Goal: Information Seeking & Learning: Check status

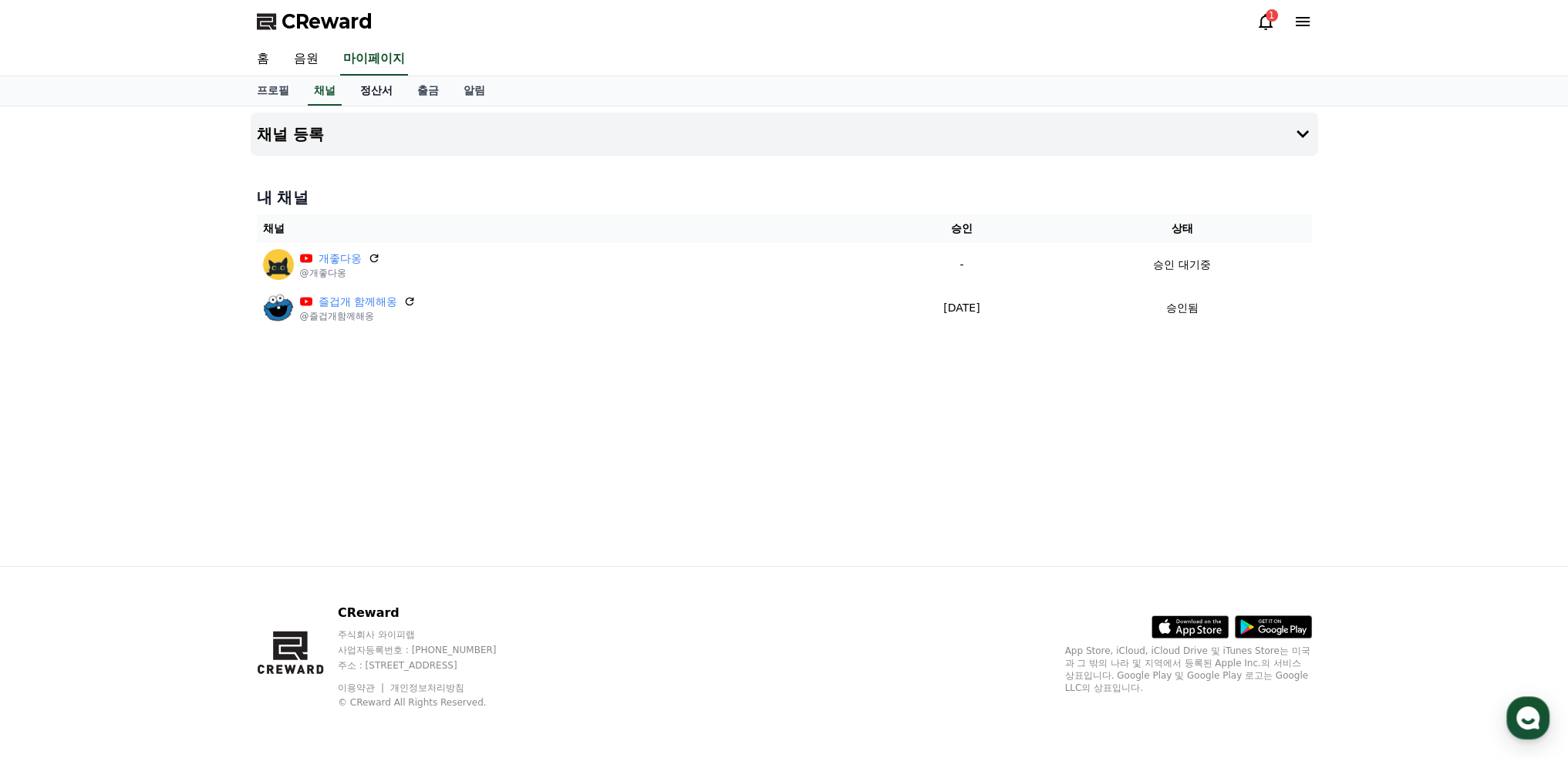
click at [374, 91] on link "정산서" at bounding box center [376, 90] width 57 height 29
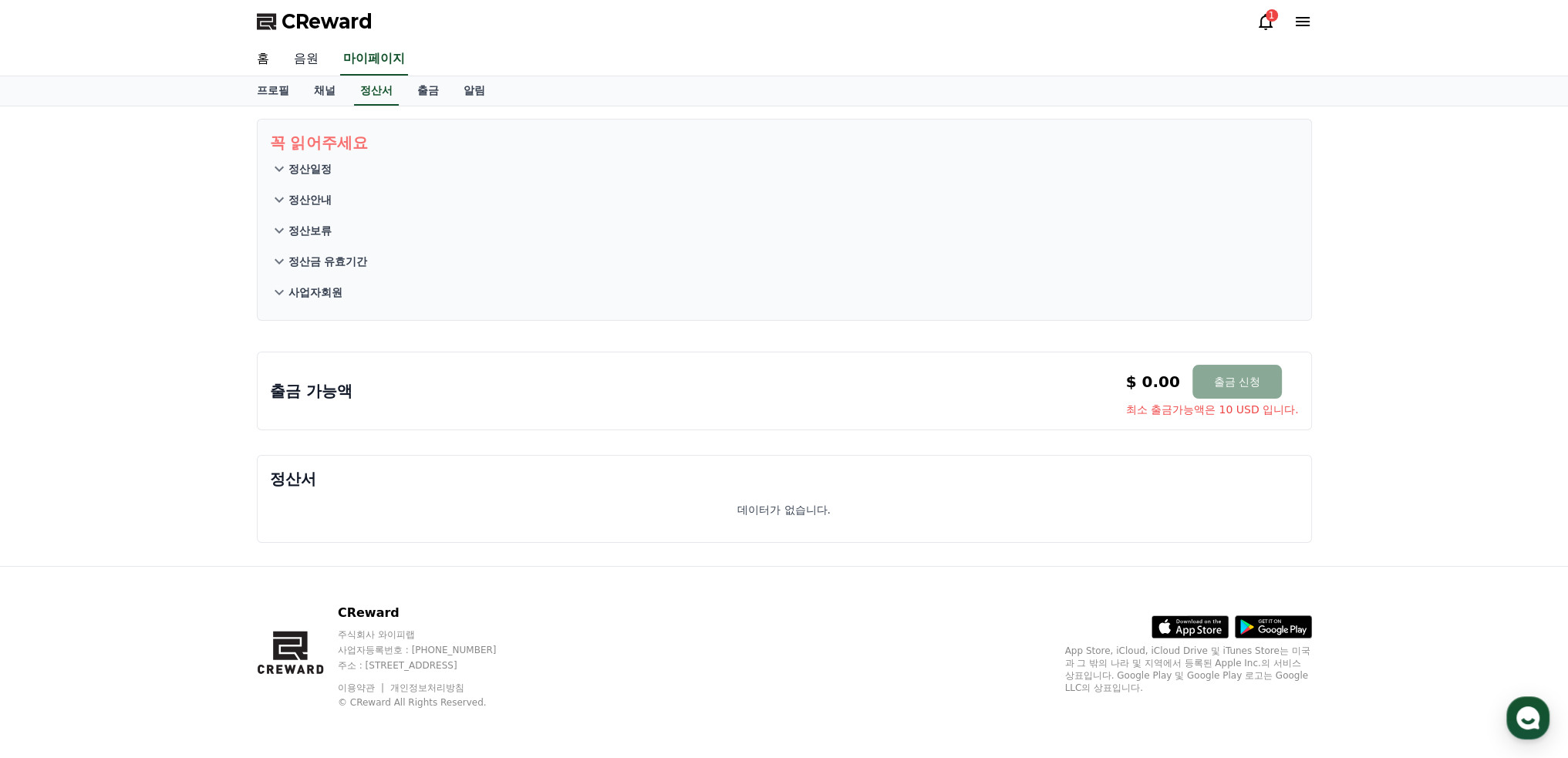
click at [309, 62] on link "음원" at bounding box center [306, 59] width 49 height 32
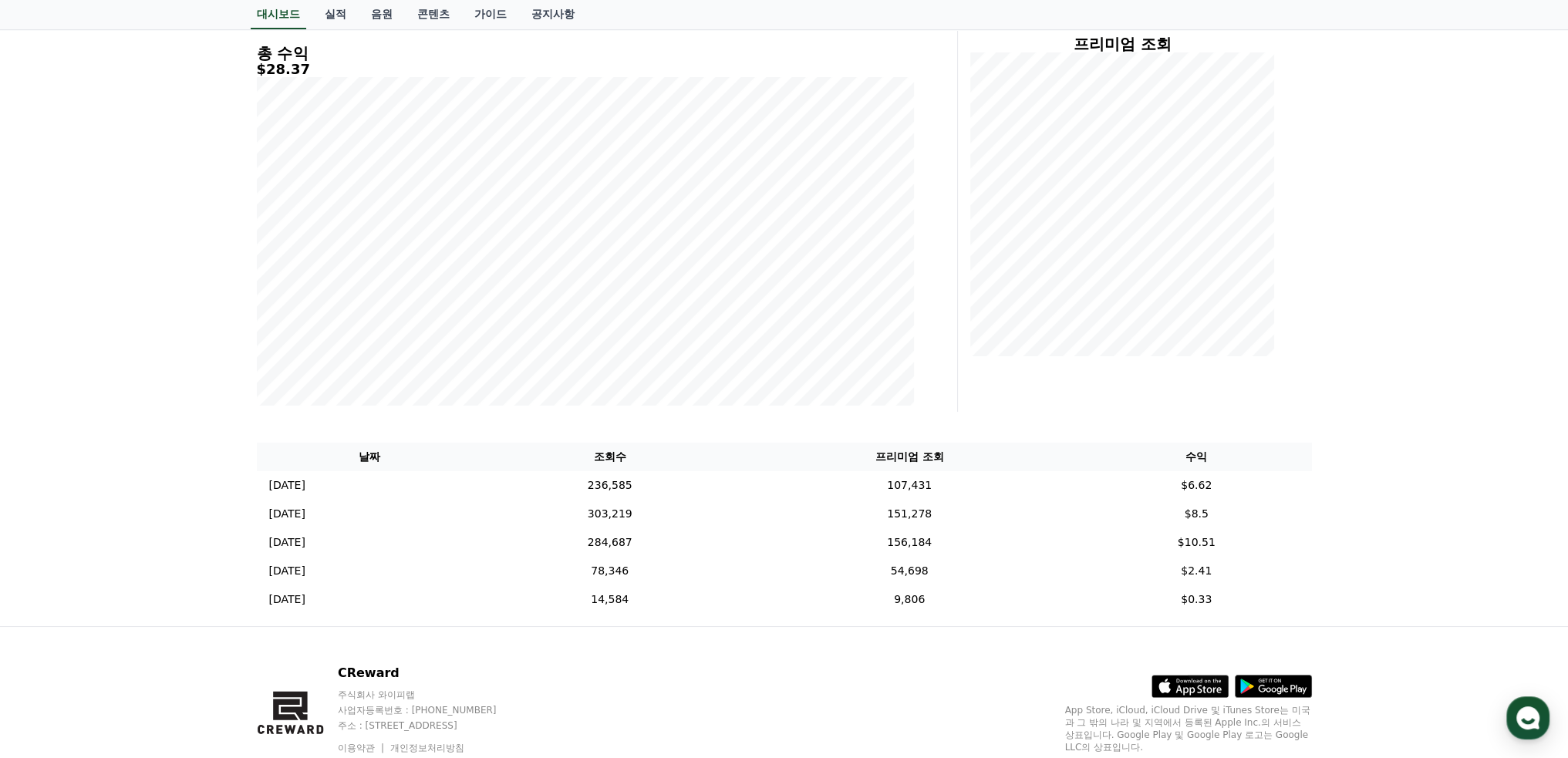
scroll to position [31, 0]
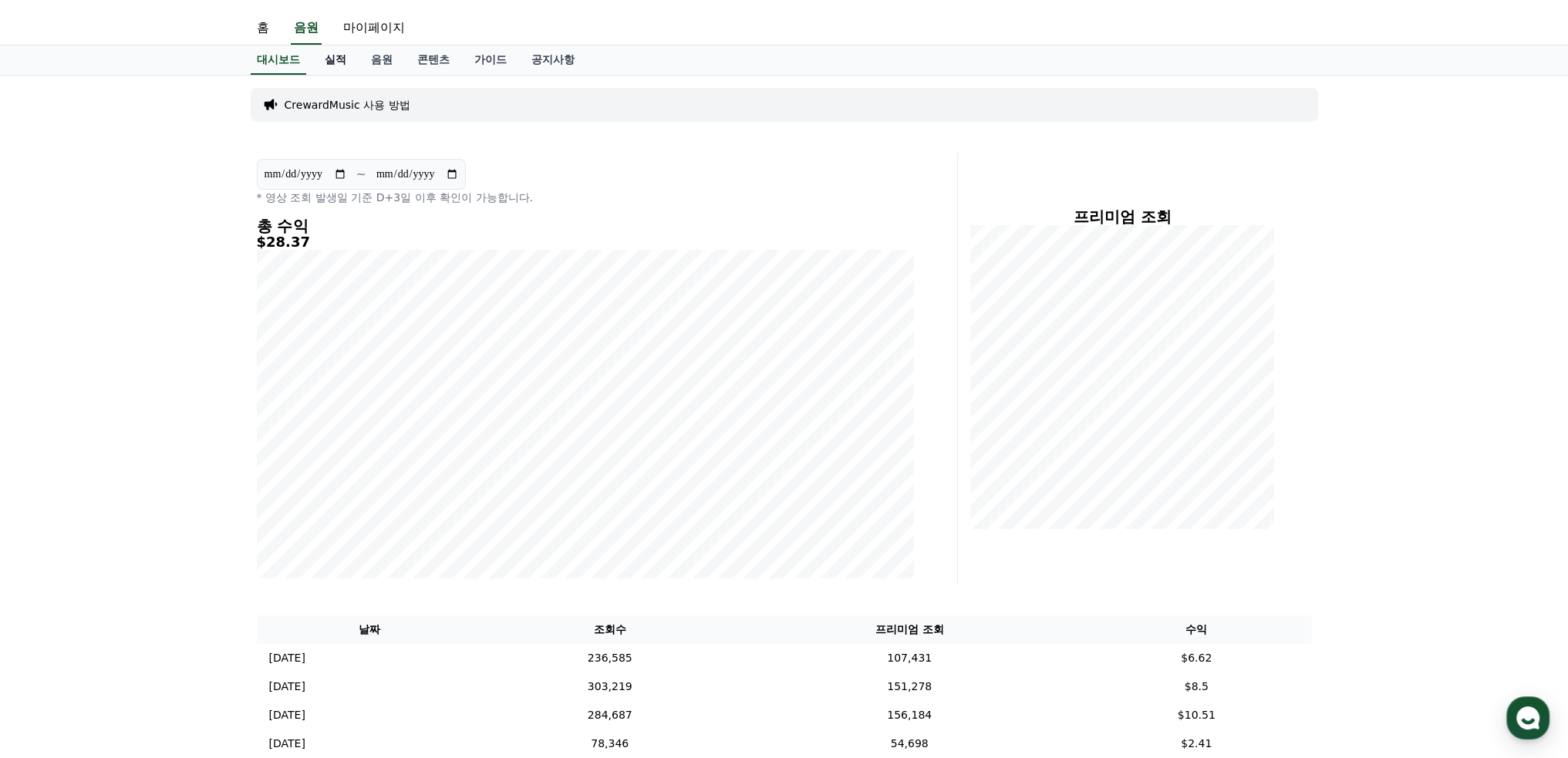
click at [334, 58] on link "실적" at bounding box center [335, 60] width 46 height 29
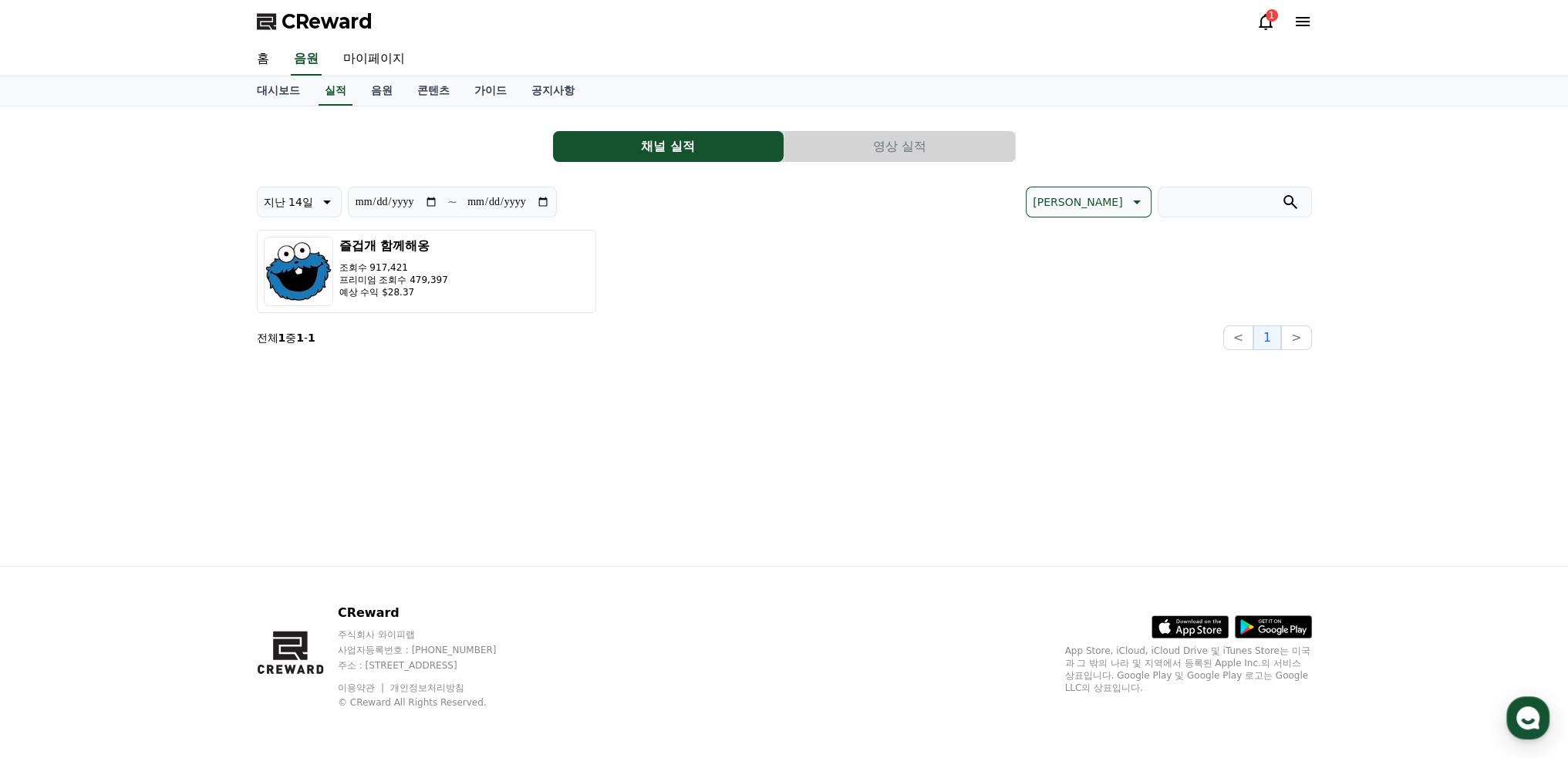
click at [897, 144] on button "영상 실적" at bounding box center [900, 146] width 231 height 31
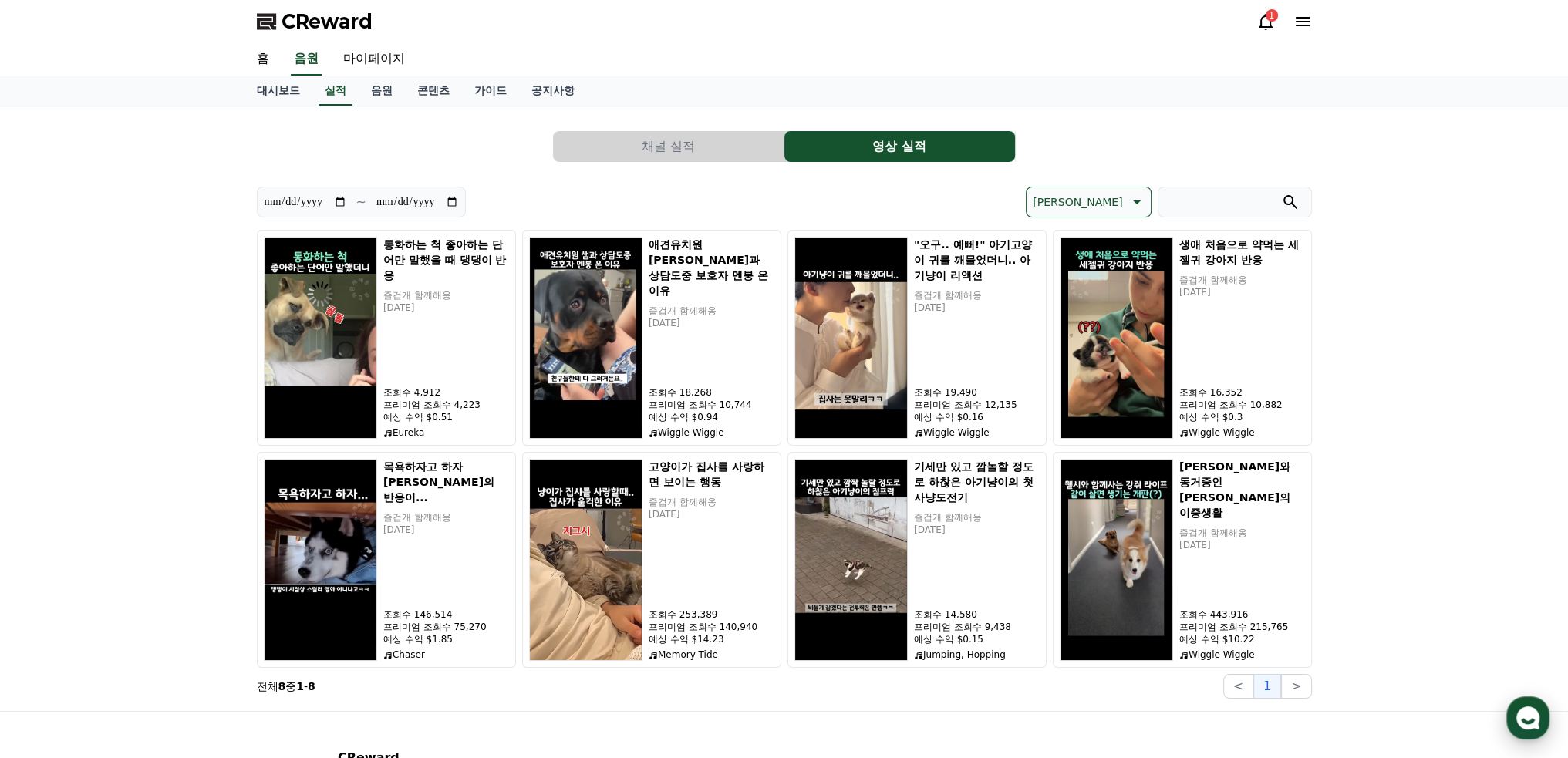
click at [1528, 707] on icon "button" at bounding box center [1528, 719] width 28 height 28
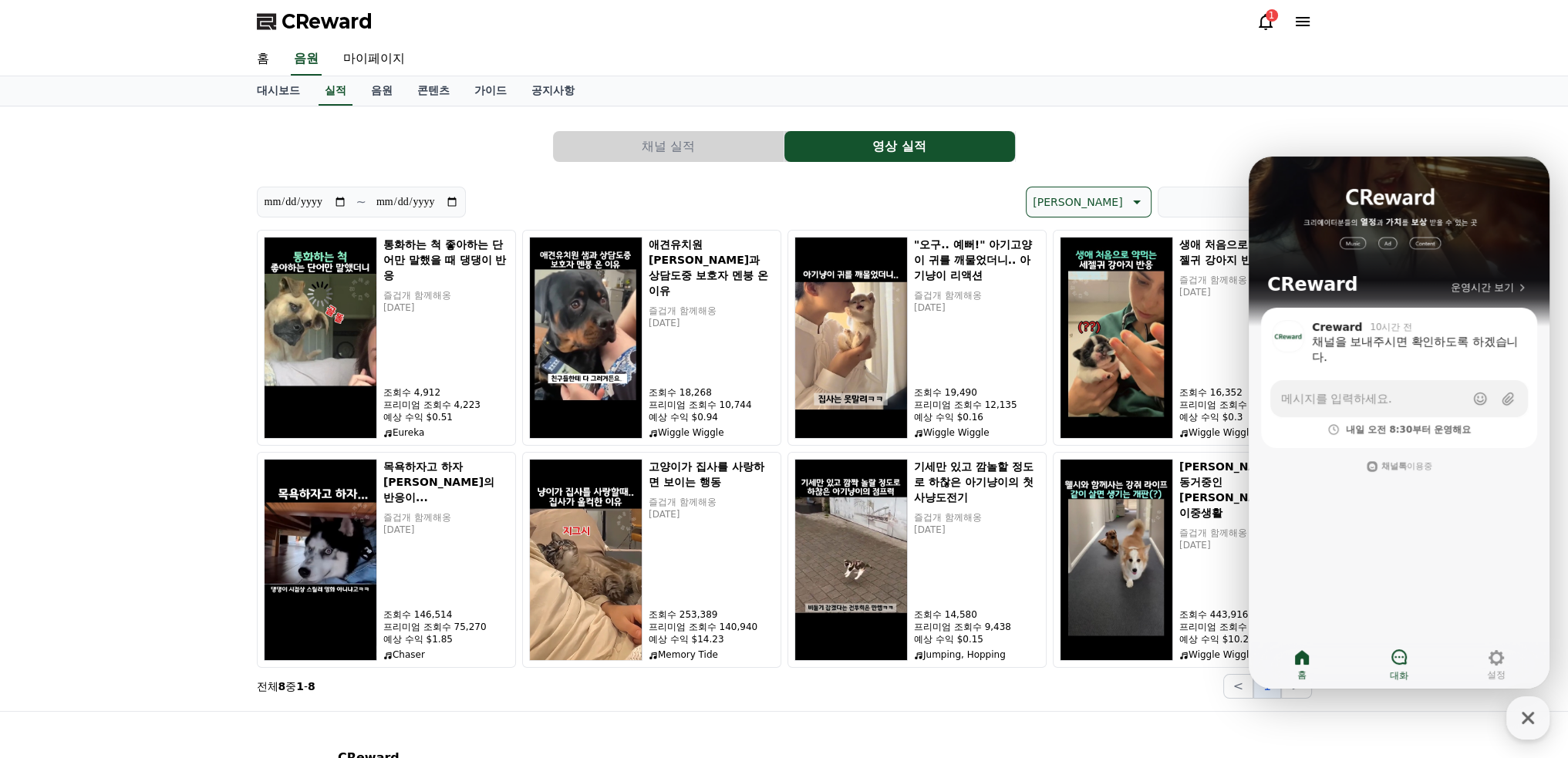
click at [1401, 661] on icon at bounding box center [1398, 656] width 18 height 18
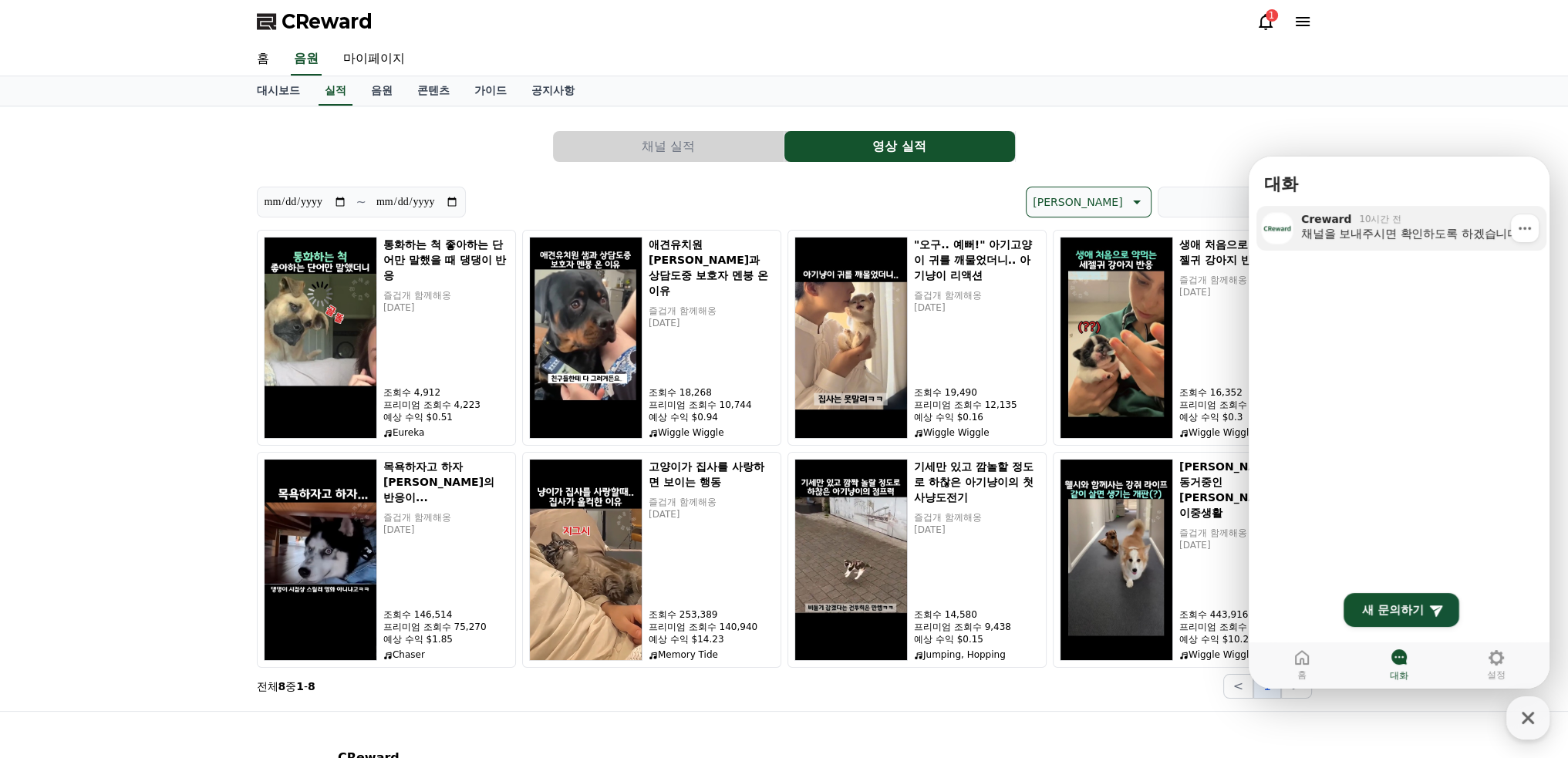
click at [1428, 249] on link "Creward 10시간 전 채널을 보내주시면 확인하도록 하겠습니다. Show action list menu" at bounding box center [1401, 228] width 290 height 45
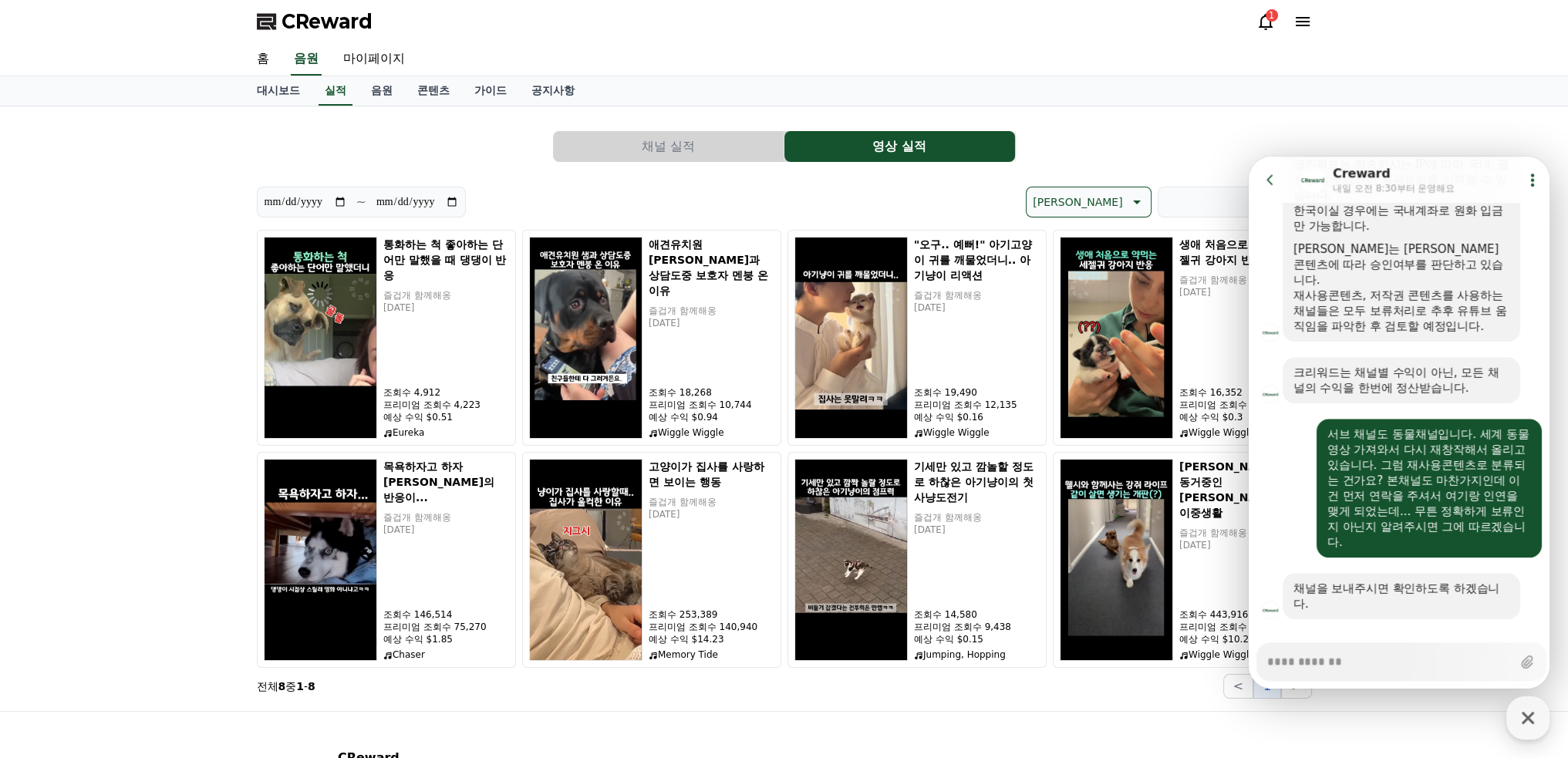
scroll to position [1754, 0]
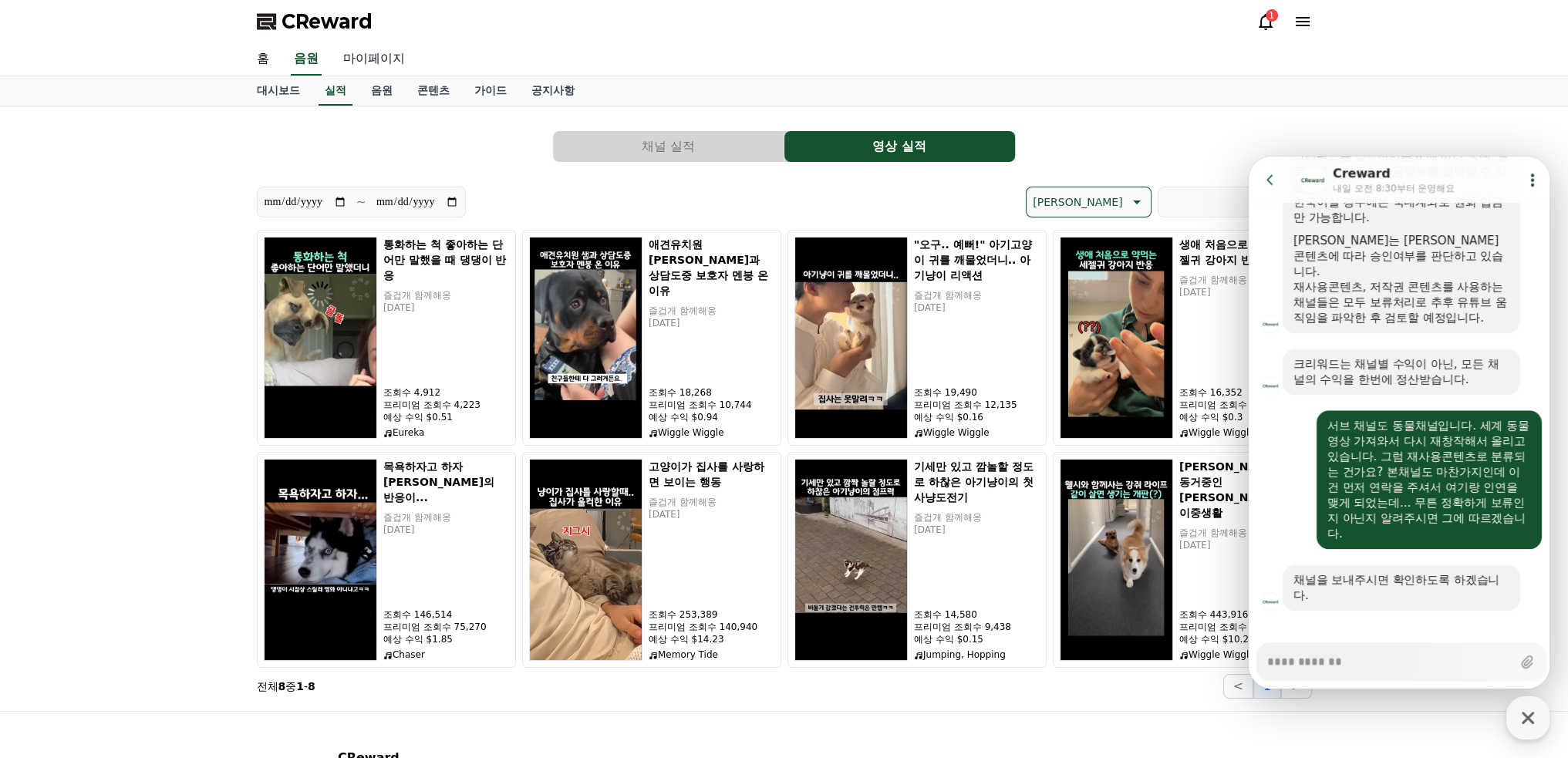
type textarea "*"
click at [375, 60] on link "마이페이지" at bounding box center [374, 59] width 87 height 32
select select "**********"
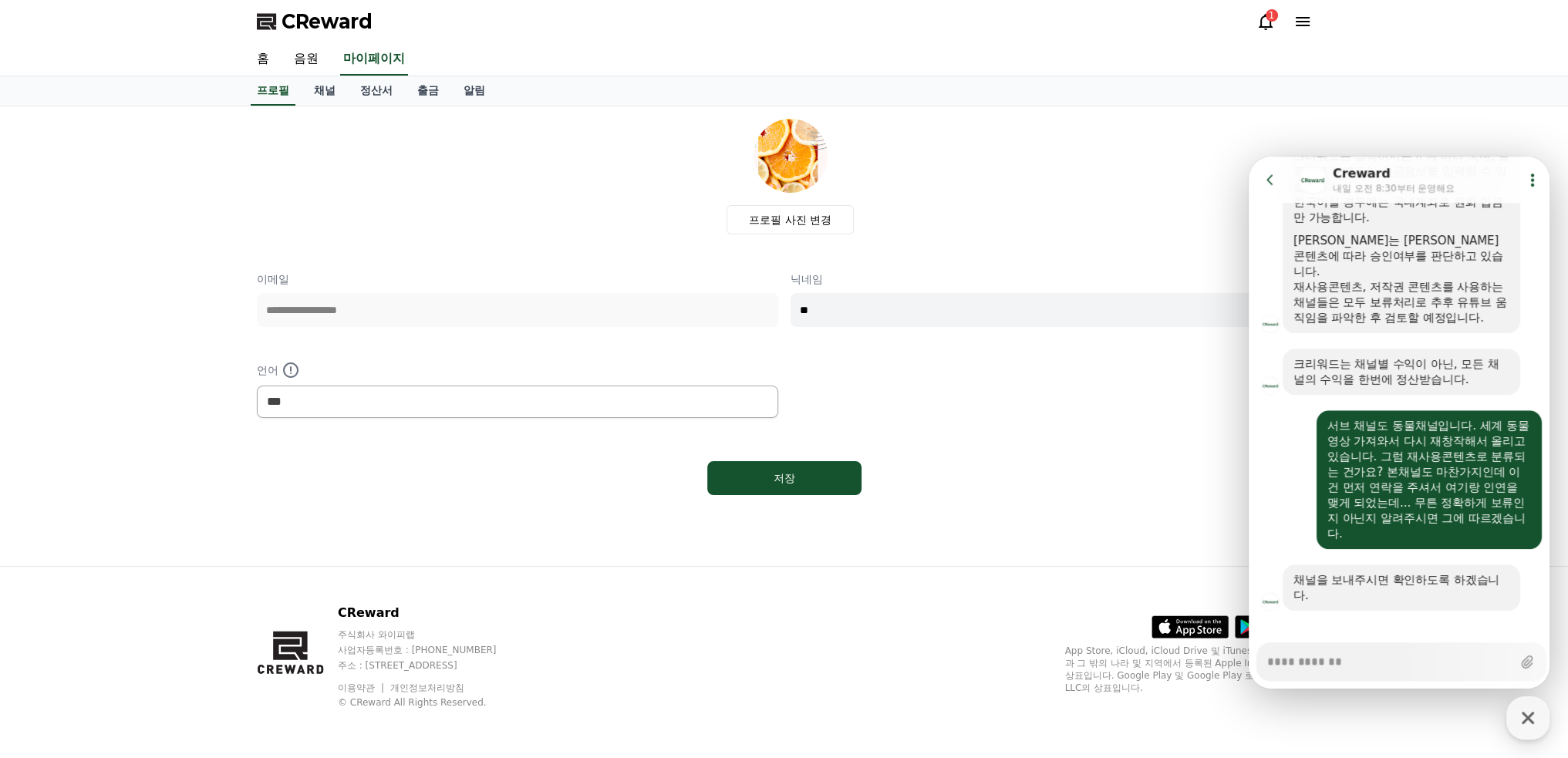
click at [996, 417] on div "**********" at bounding box center [785, 310] width 1055 height 383
click at [1267, 186] on icon at bounding box center [1270, 180] width 16 height 16
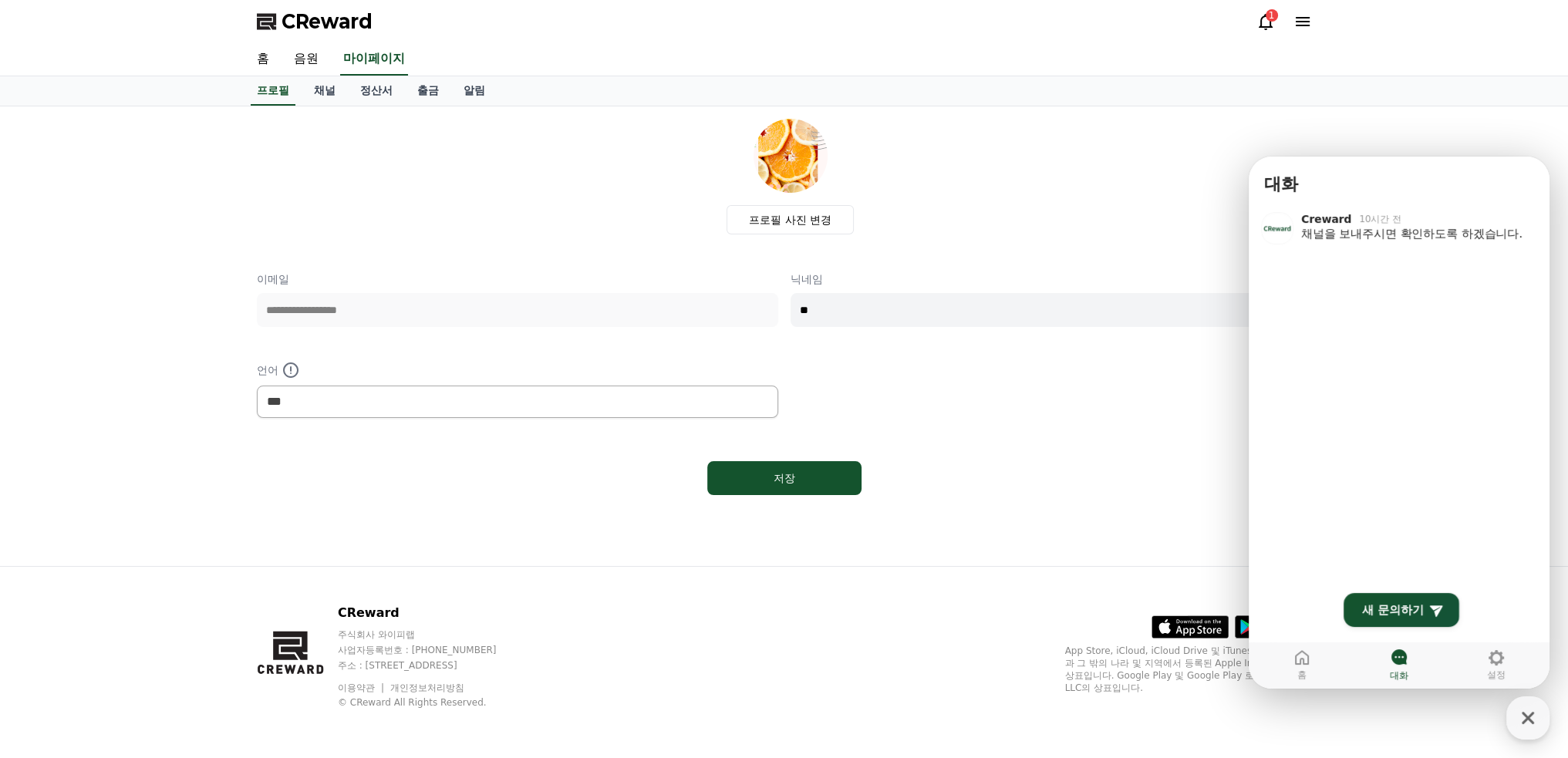
click at [1265, 20] on icon at bounding box center [1265, 21] width 18 height 18
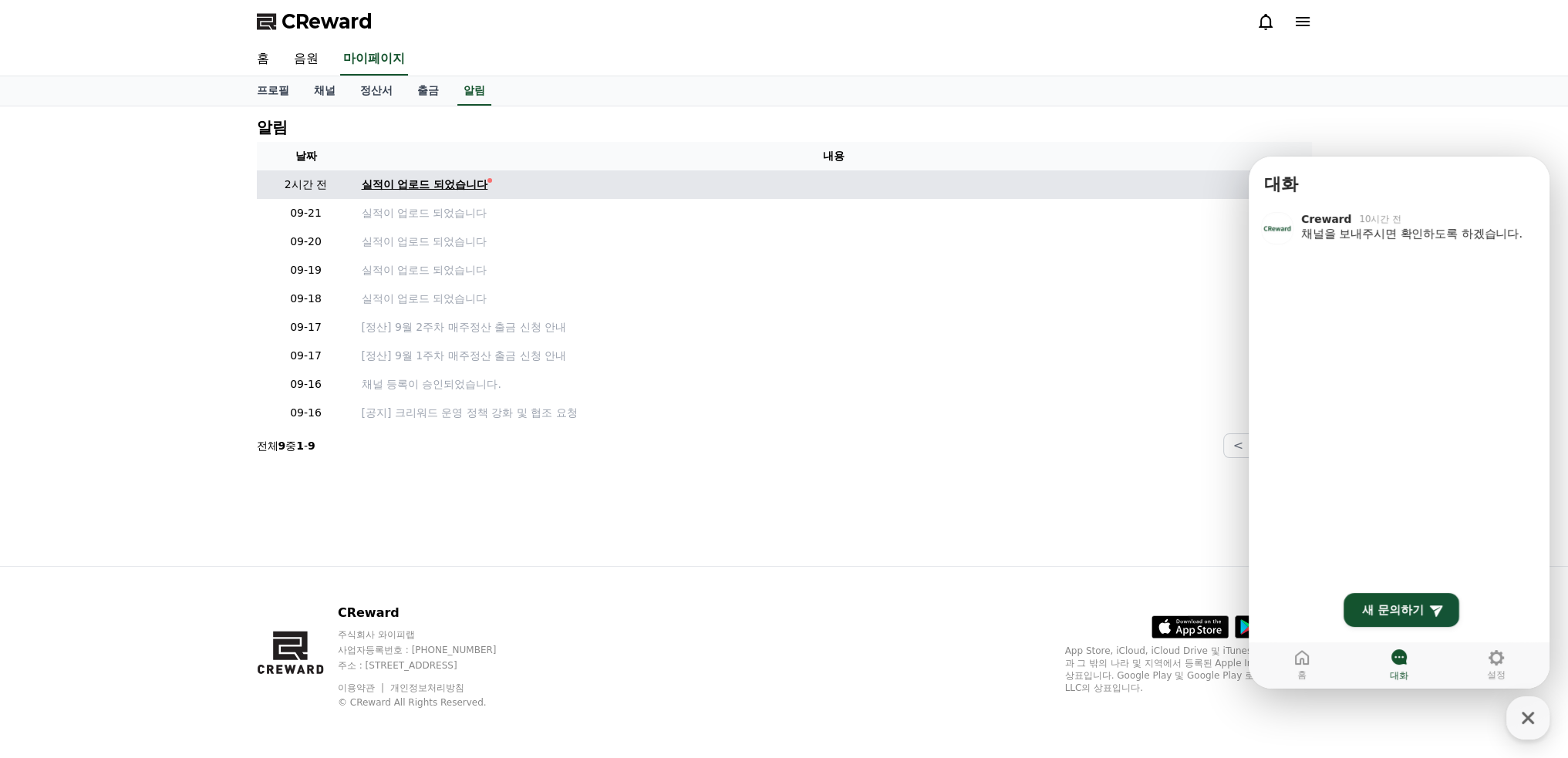
click at [462, 186] on div "실적이 업로드 되었습니다" at bounding box center [424, 185] width 127 height 17
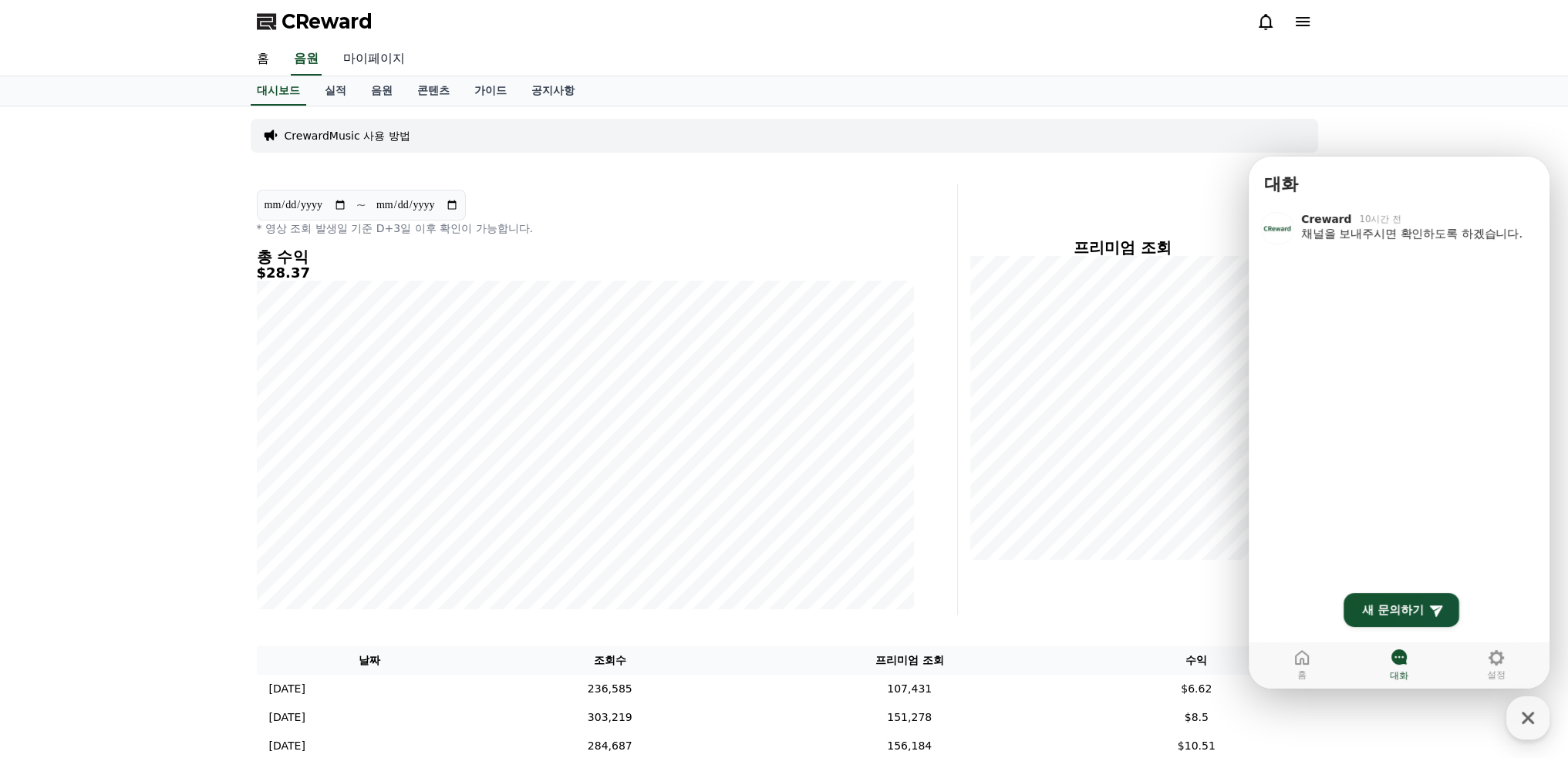
click at [392, 61] on link "마이페이지" at bounding box center [374, 59] width 87 height 32
select select "**********"
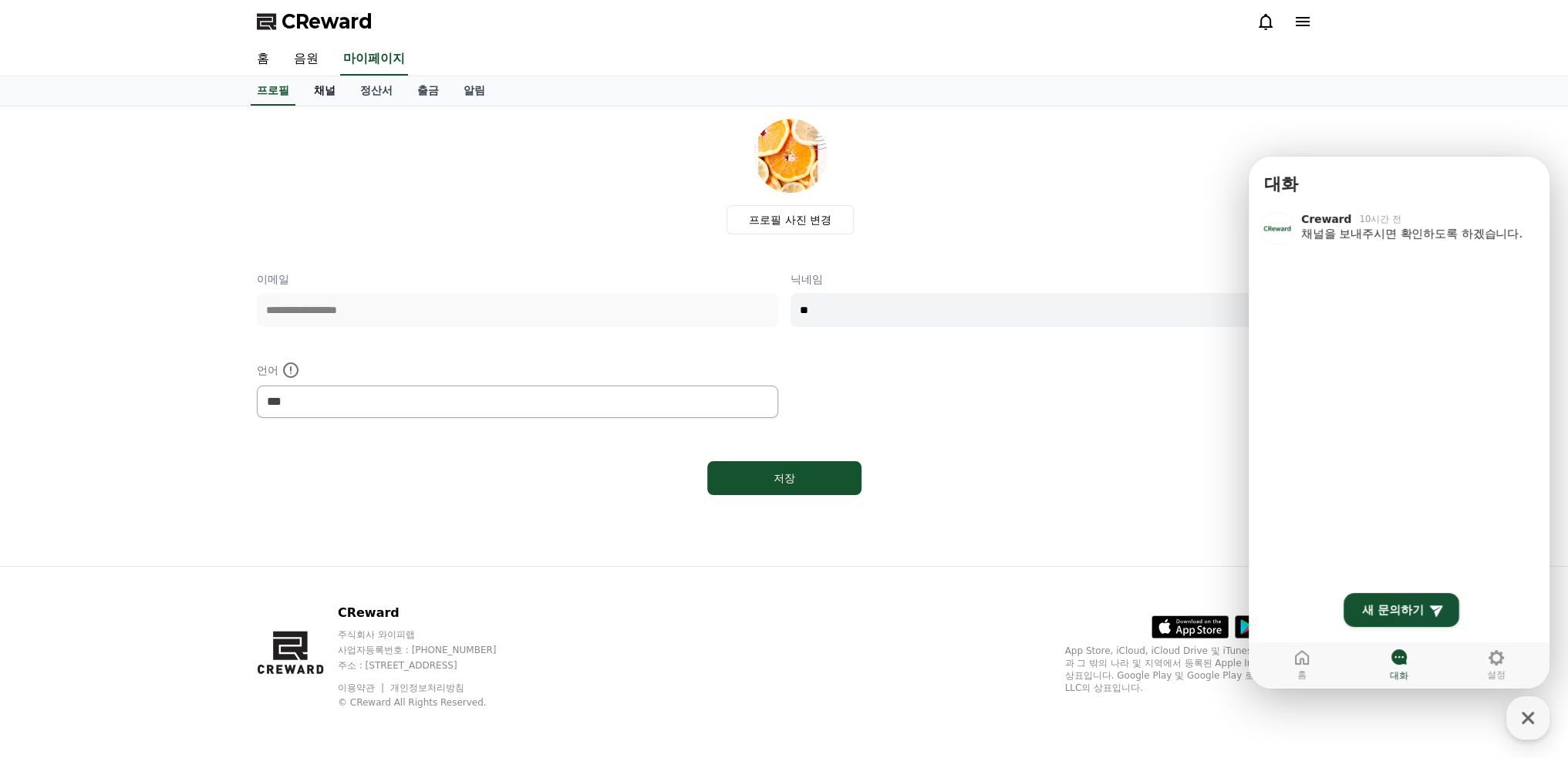
click at [330, 91] on link "채널" at bounding box center [325, 90] width 46 height 29
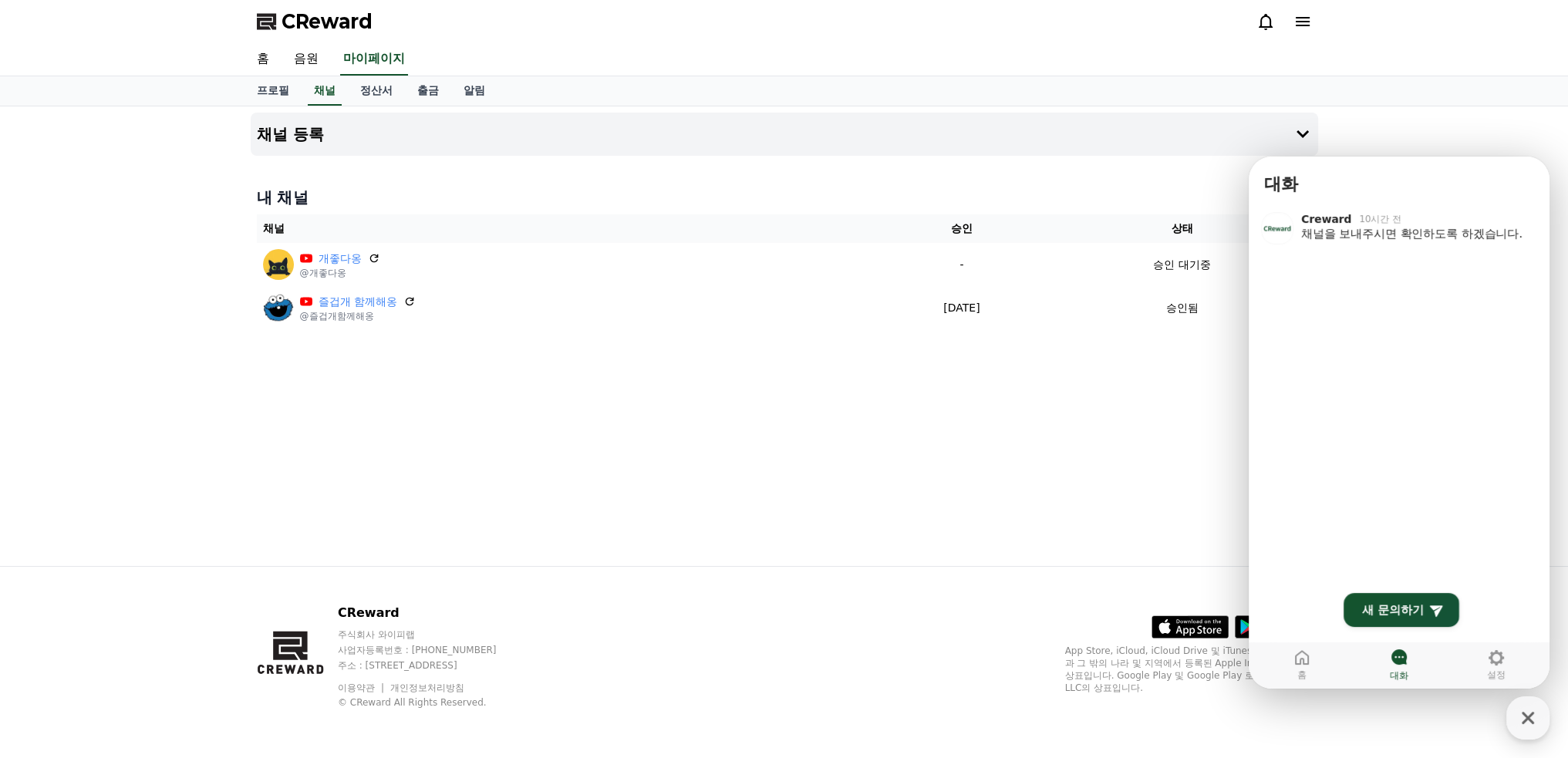
click at [767, 479] on div "채널 등록 내 채널 채널 승인 상태 개좋다옹 @개좋다옹 - 승인 대기중 즐겁개 함께해옹 @즐겁개함께해옹 [DATE] 09-16 승인됨" at bounding box center [784, 336] width 1080 height 460
click at [382, 92] on link "정산서" at bounding box center [376, 90] width 57 height 29
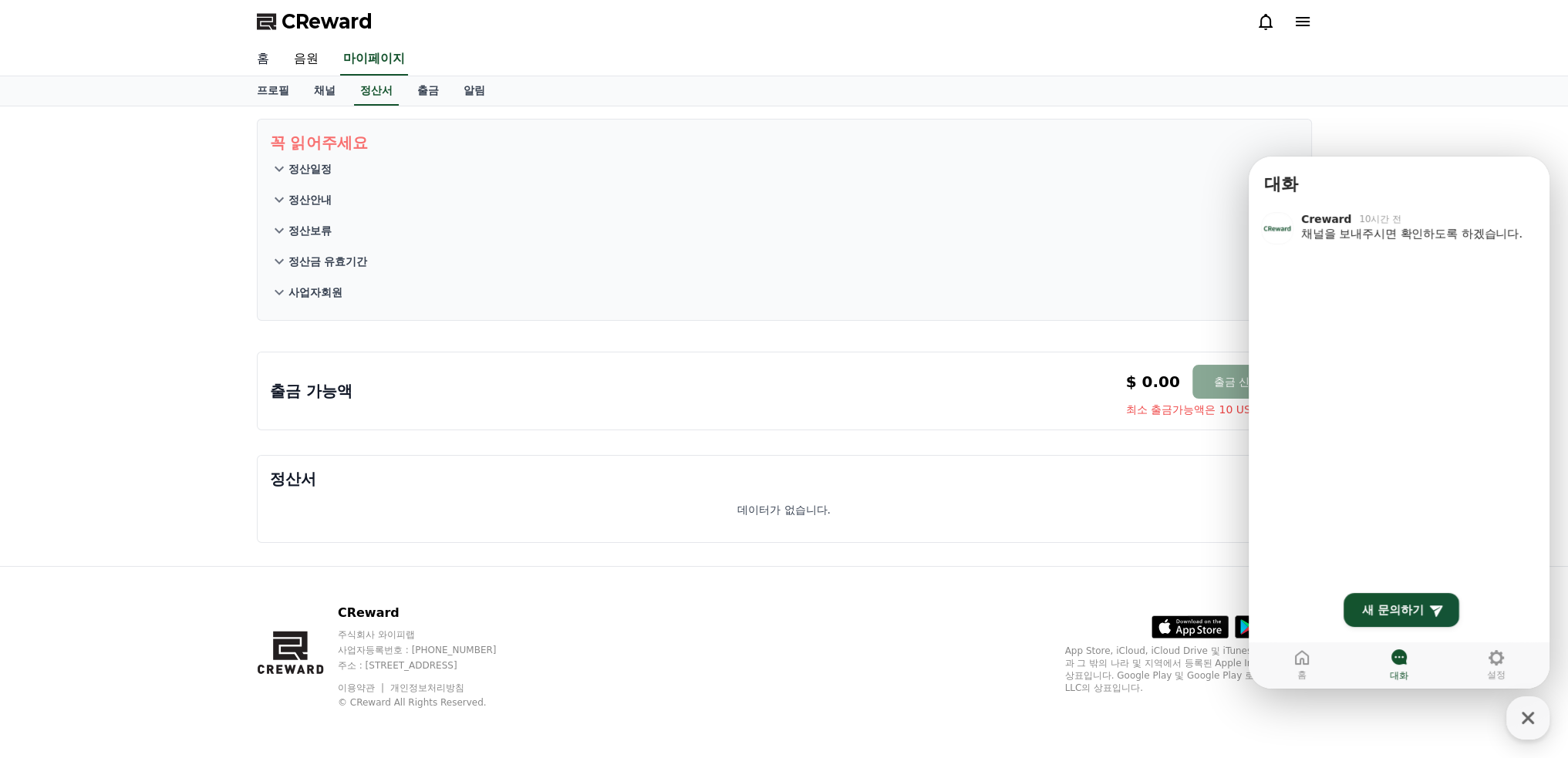
click at [260, 60] on link "홈" at bounding box center [262, 59] width 37 height 32
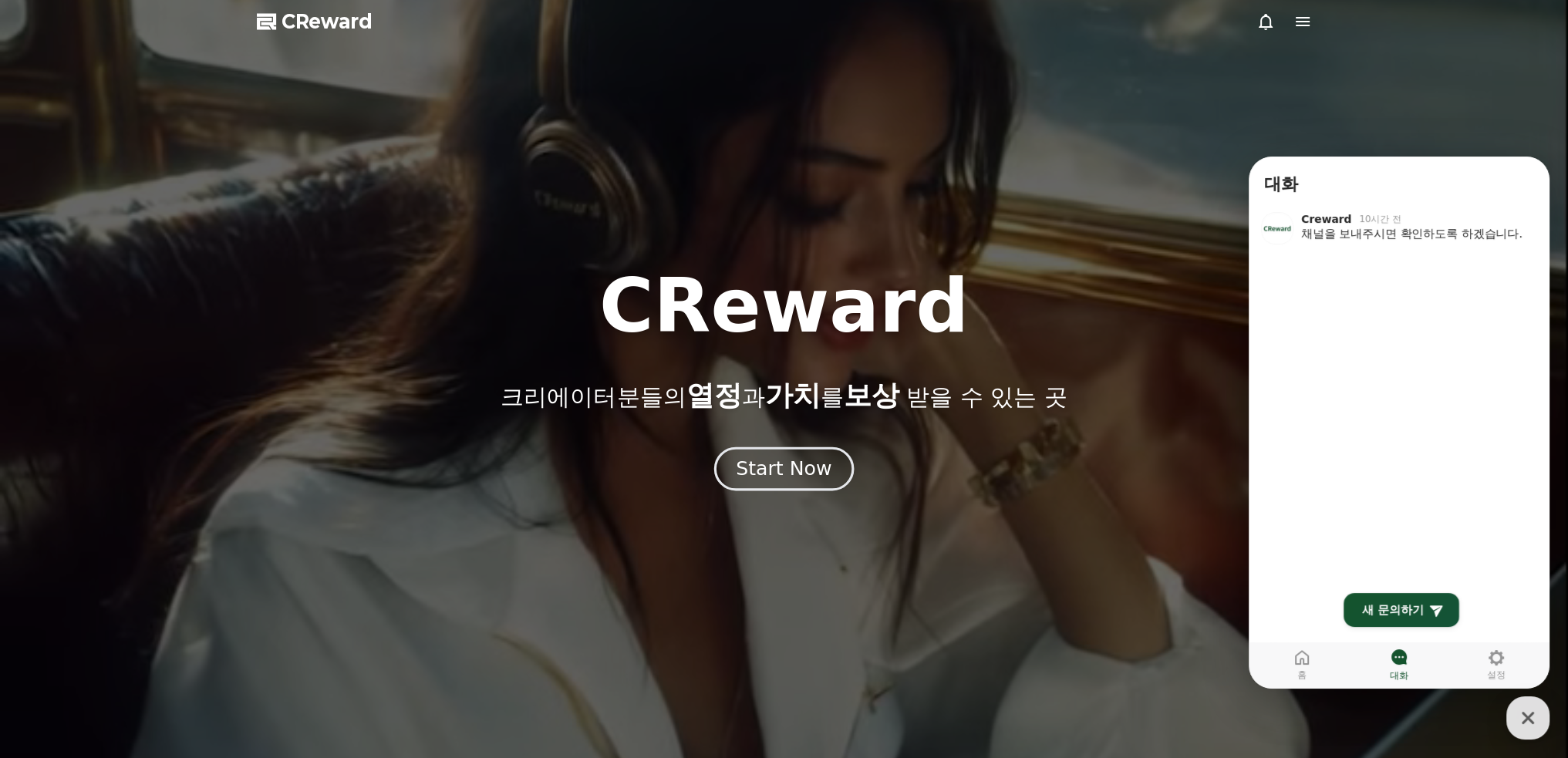
click at [806, 461] on div "Start Now" at bounding box center [783, 469] width 95 height 26
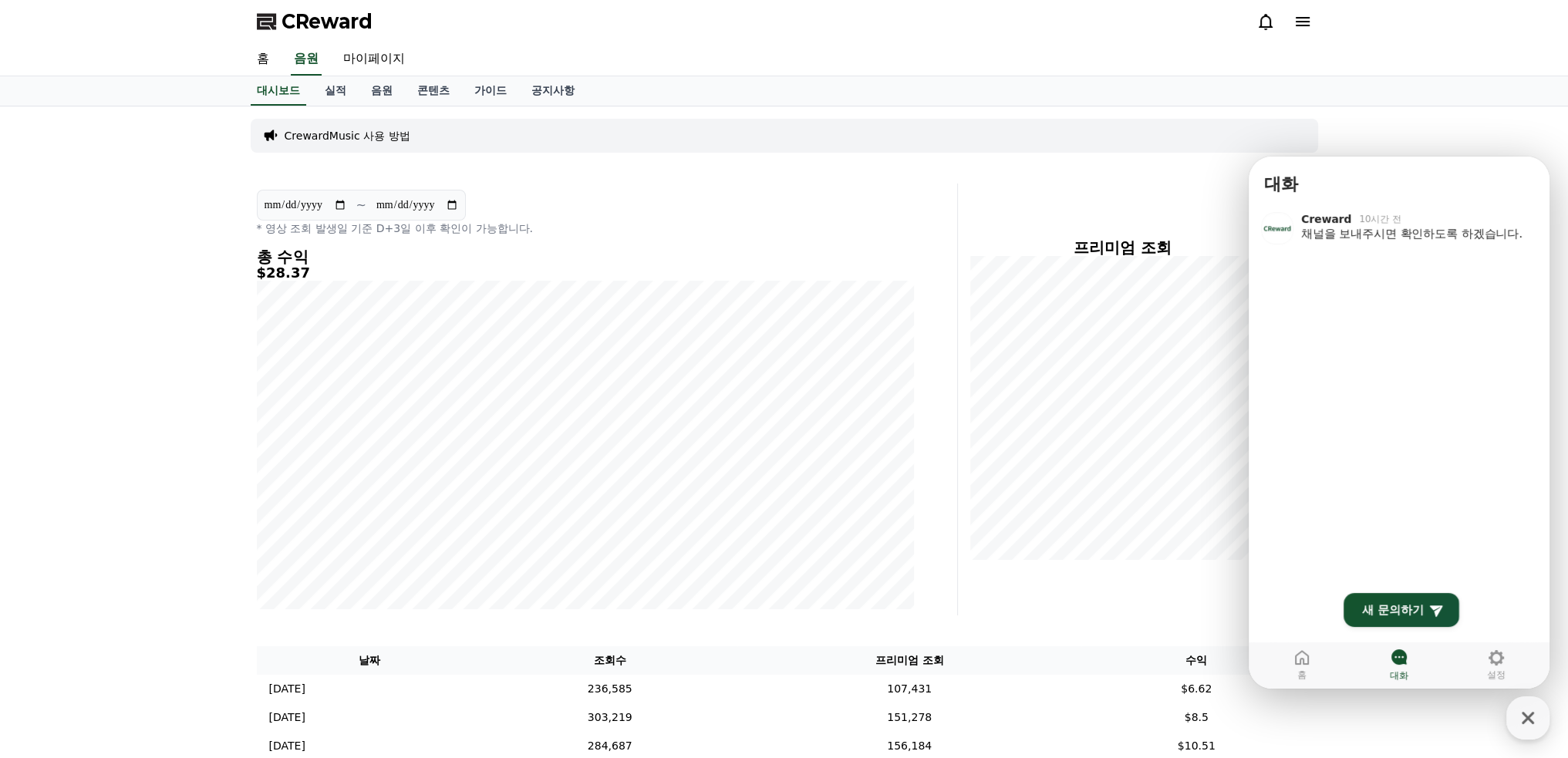
click at [1407, 128] on div "**********" at bounding box center [784, 468] width 1568 height 724
click at [1132, 188] on div "프리미엄 조회" at bounding box center [1141, 400] width 354 height 432
